Goal: Check status

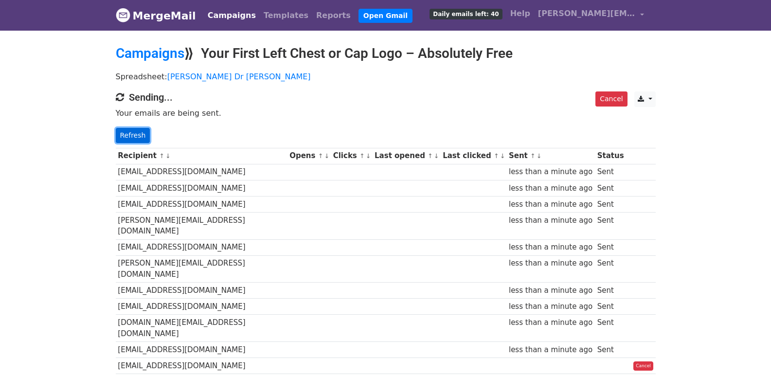
click at [127, 135] on link "Refresh" at bounding box center [133, 135] width 35 height 15
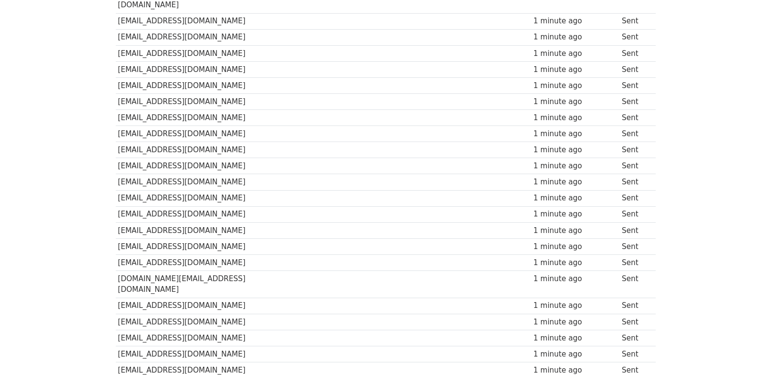
scroll to position [678, 0]
